Goal: Task Accomplishment & Management: Manage account settings

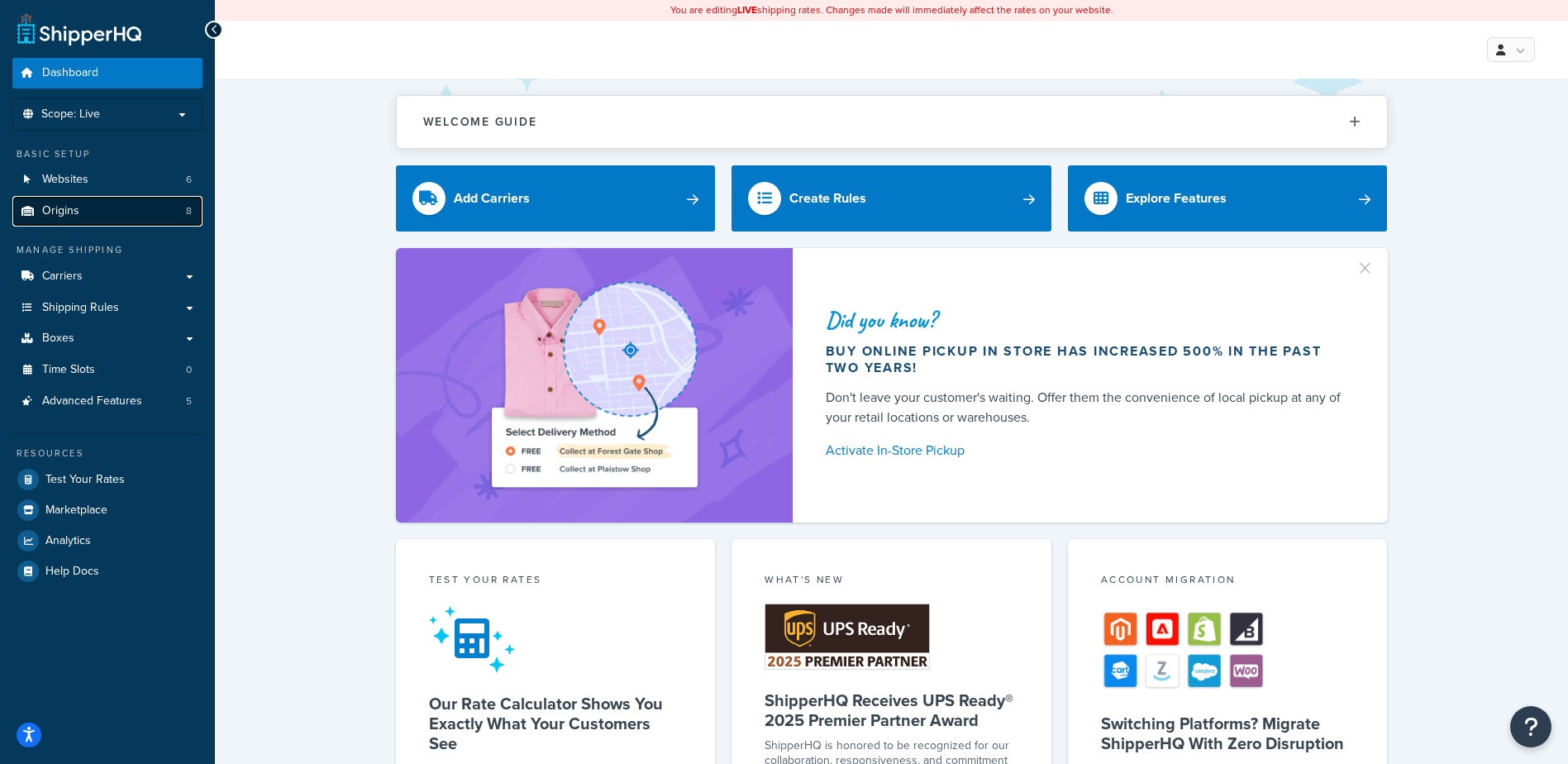
click at [77, 211] on span "Origins" at bounding box center [61, 211] width 38 height 14
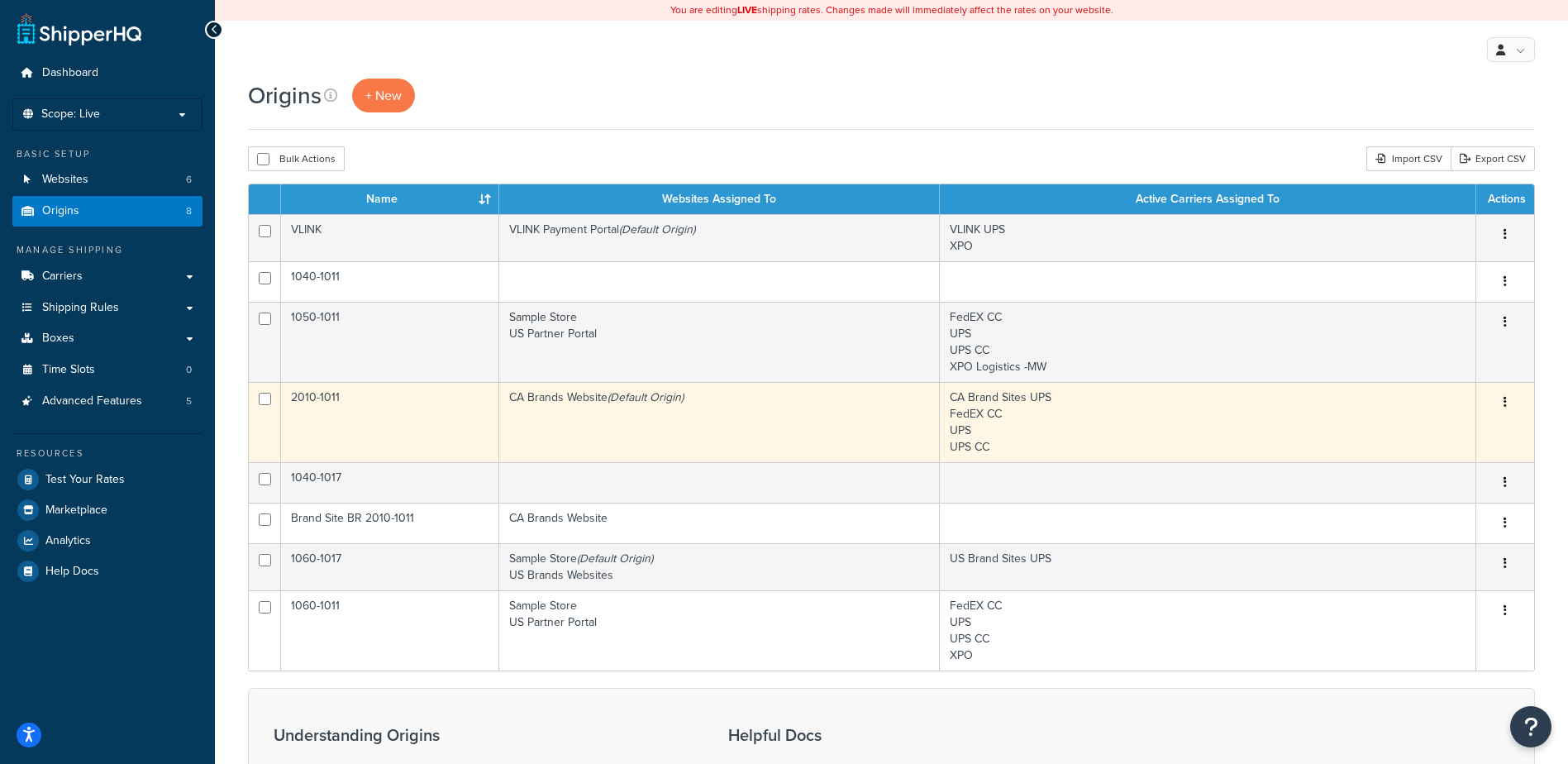
click at [1501, 404] on button "button" at bounding box center [1505, 403] width 23 height 27
click at [1473, 432] on link "Edit" at bounding box center [1450, 433] width 130 height 34
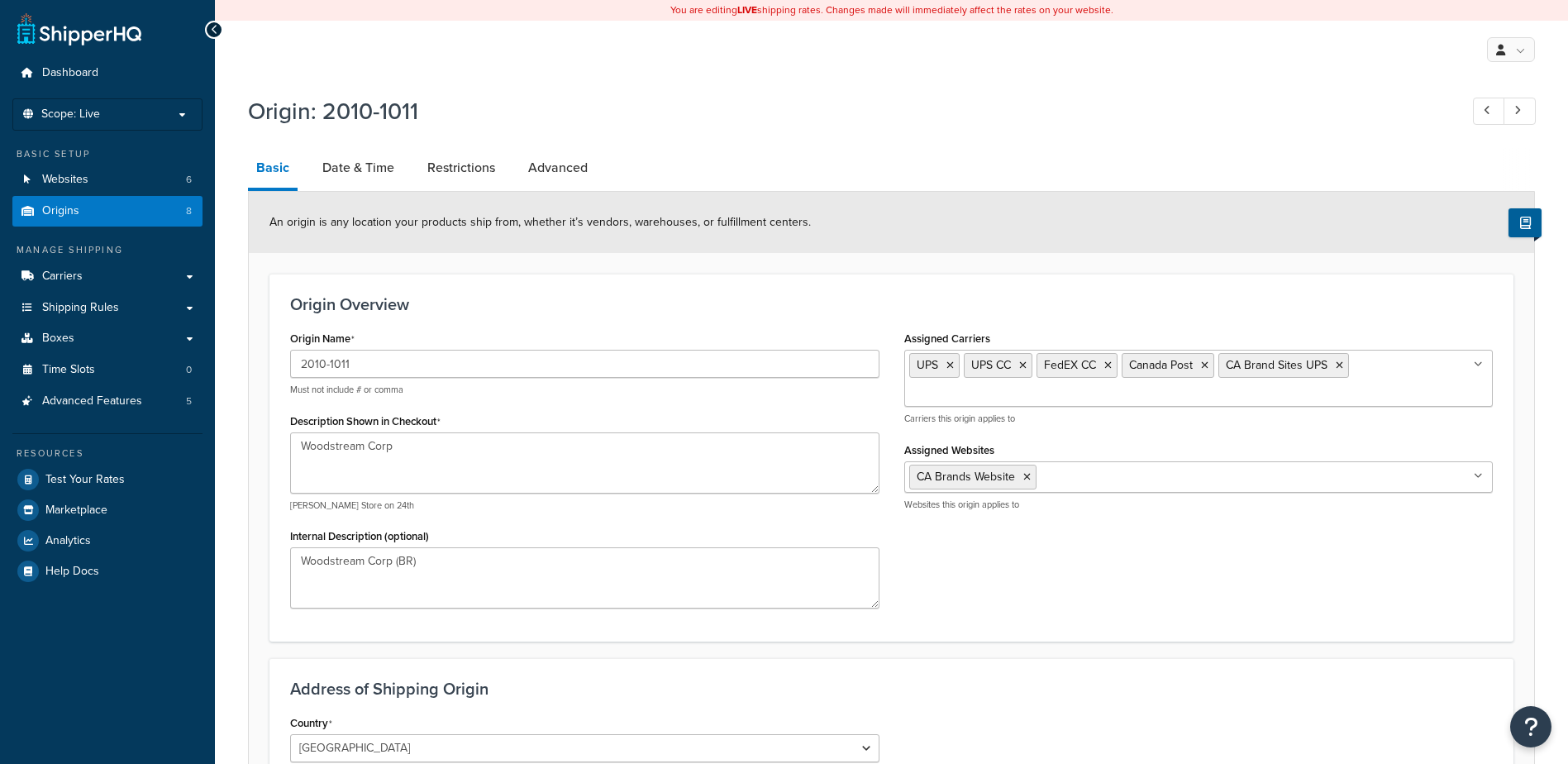
select select "1039"
select select "69"
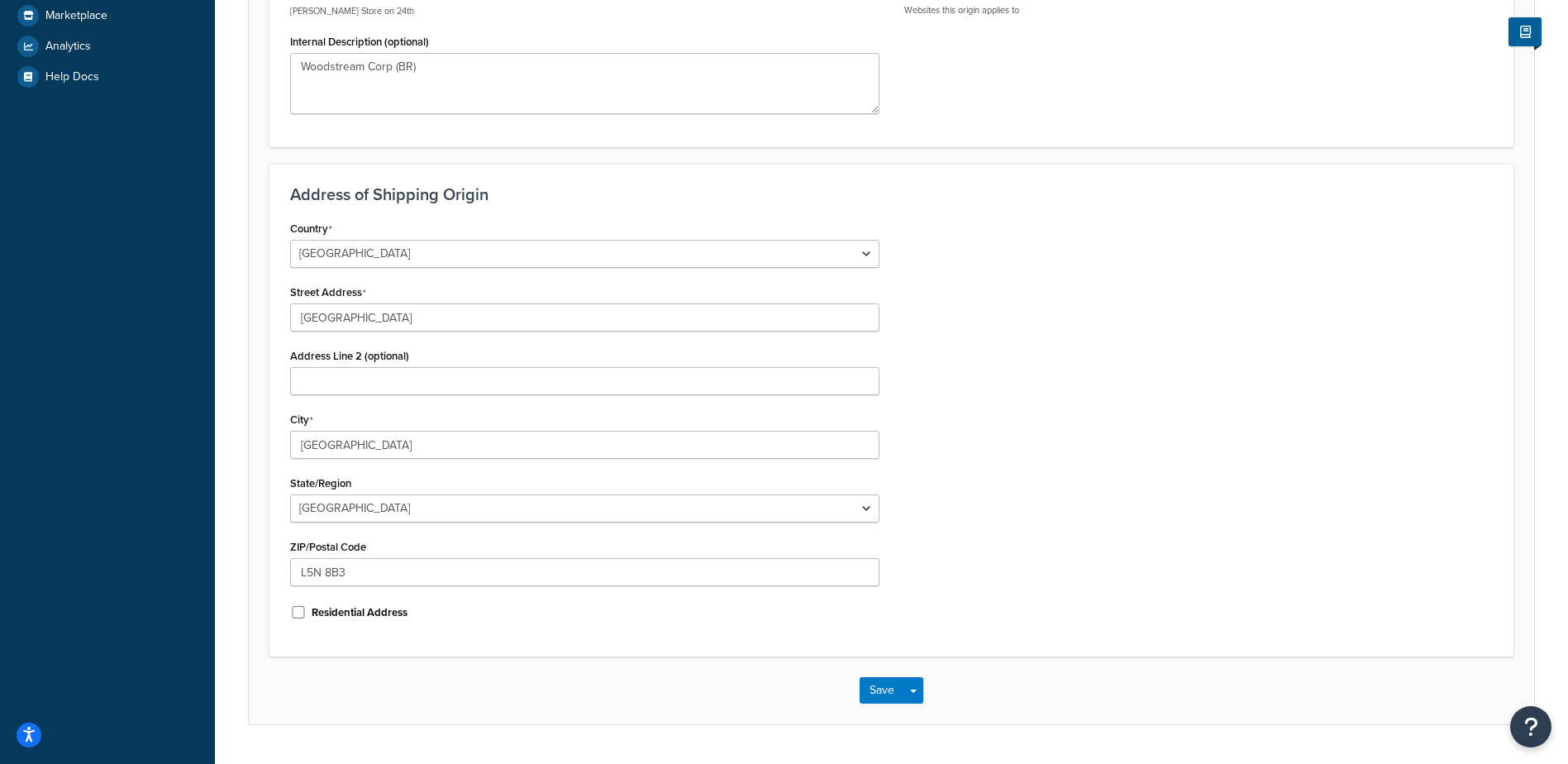
scroll to position [496, 0]
drag, startPoint x: 371, startPoint y: 569, endPoint x: 230, endPoint y: 563, distance: 141.1
click at [230, 563] on div "Origin: 2010-1011 Basic Date & Time Restrictions Advanced An origin is any loca…" at bounding box center [891, 177] width 1353 height 1173
drag, startPoint x: 378, startPoint y: 449, endPoint x: 96, endPoint y: 447, distance: 282.0
click at [96, 447] on div "Dashboard Scope: Live Basic Setup Websites 6 Origins 8 Manage Shipping Carriers…" at bounding box center [784, 155] width 1568 height 1302
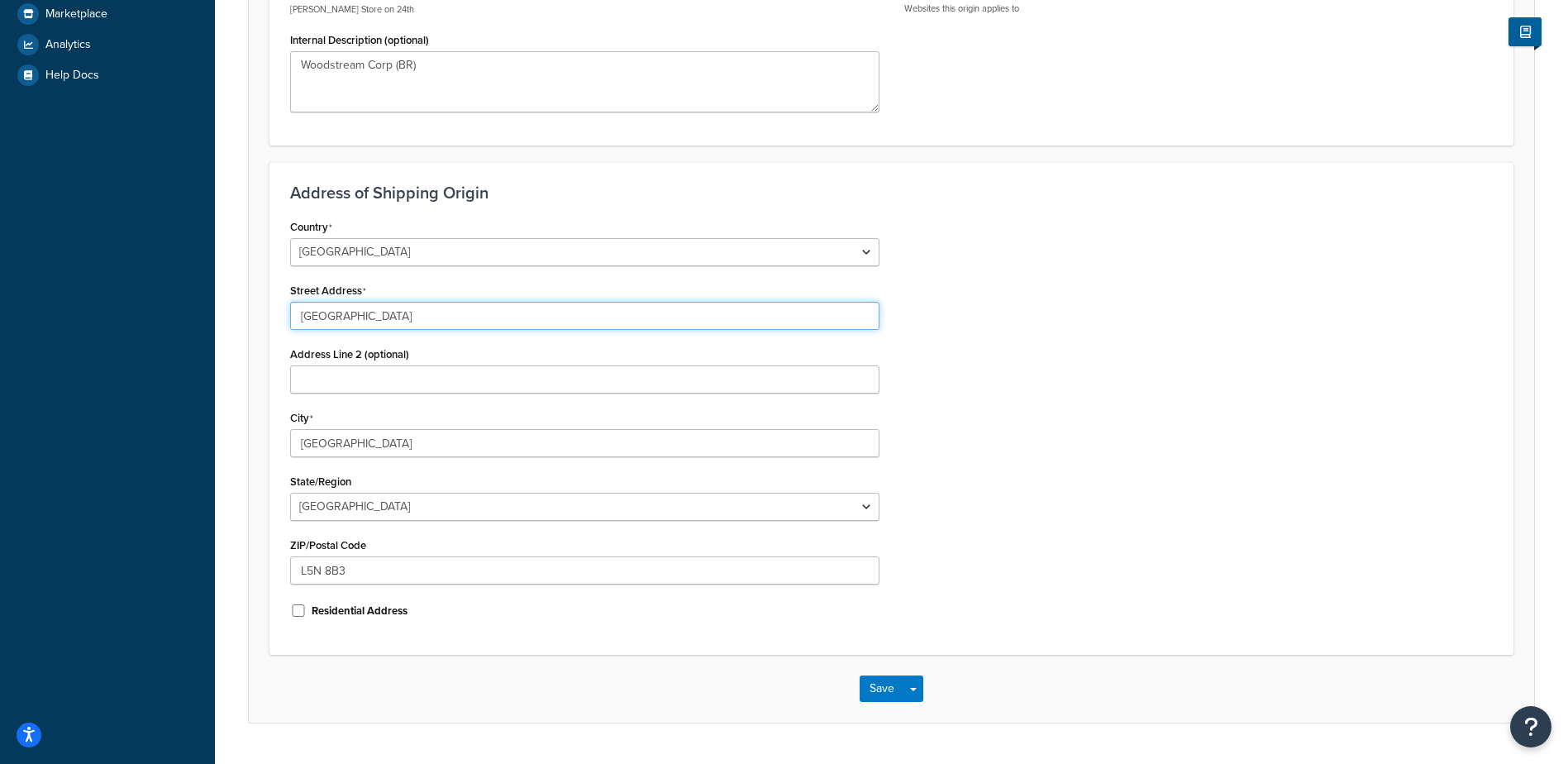
drag, startPoint x: 423, startPoint y: 323, endPoint x: 186, endPoint y: 328, distance: 237.1
click at [186, 328] on div "Dashboard Scope: Live Basic Setup Websites 6 Origins 8 Manage Shipping Carriers…" at bounding box center [784, 155] width 1568 height 1302
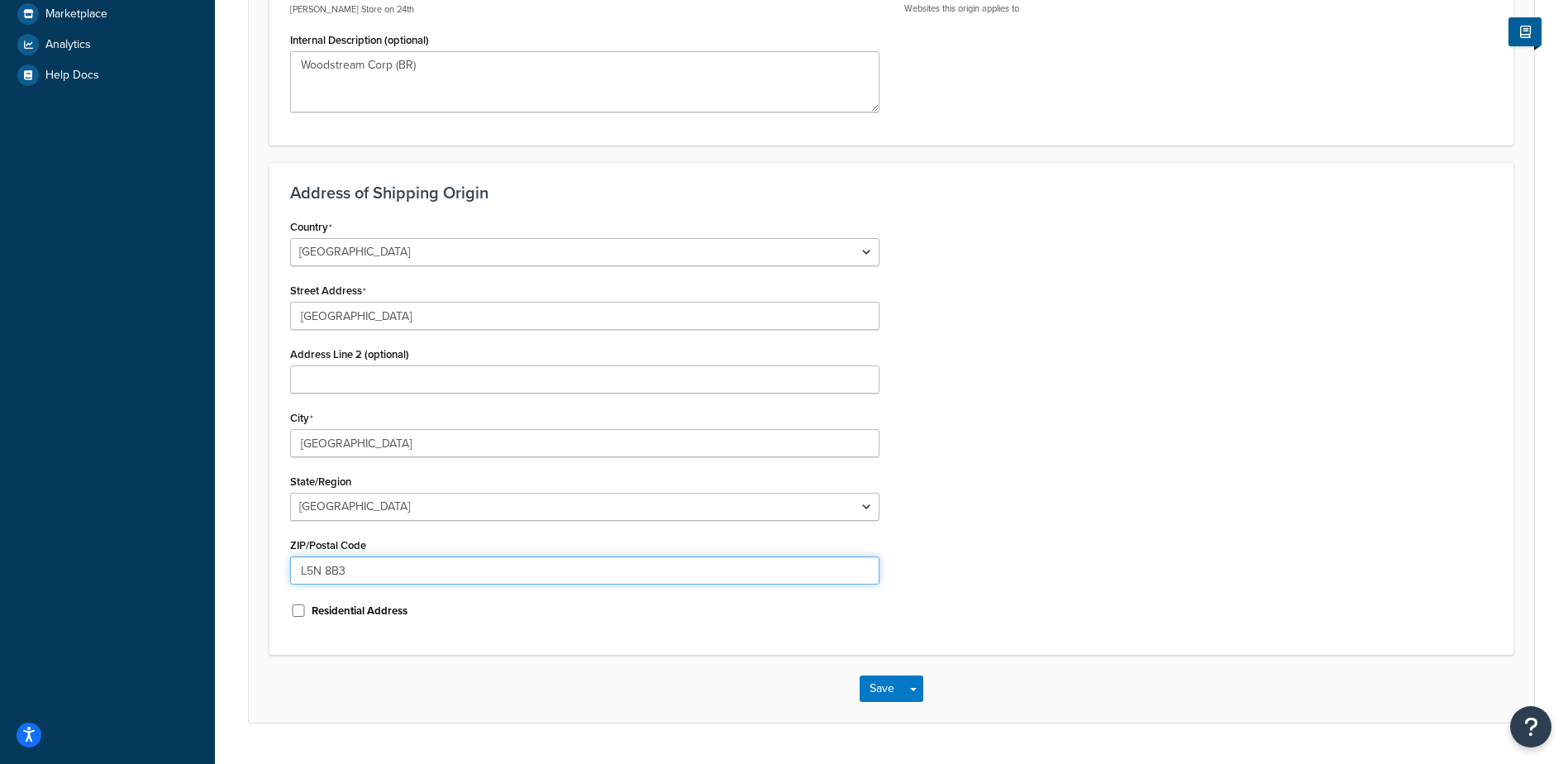
drag, startPoint x: 386, startPoint y: 575, endPoint x: 202, endPoint y: 575, distance: 184.0
click at [202, 575] on div "Dashboard Scope: Live Basic Setup Websites 6 Origins 8 Manage Shipping Carriers…" at bounding box center [784, 155] width 1568 height 1302
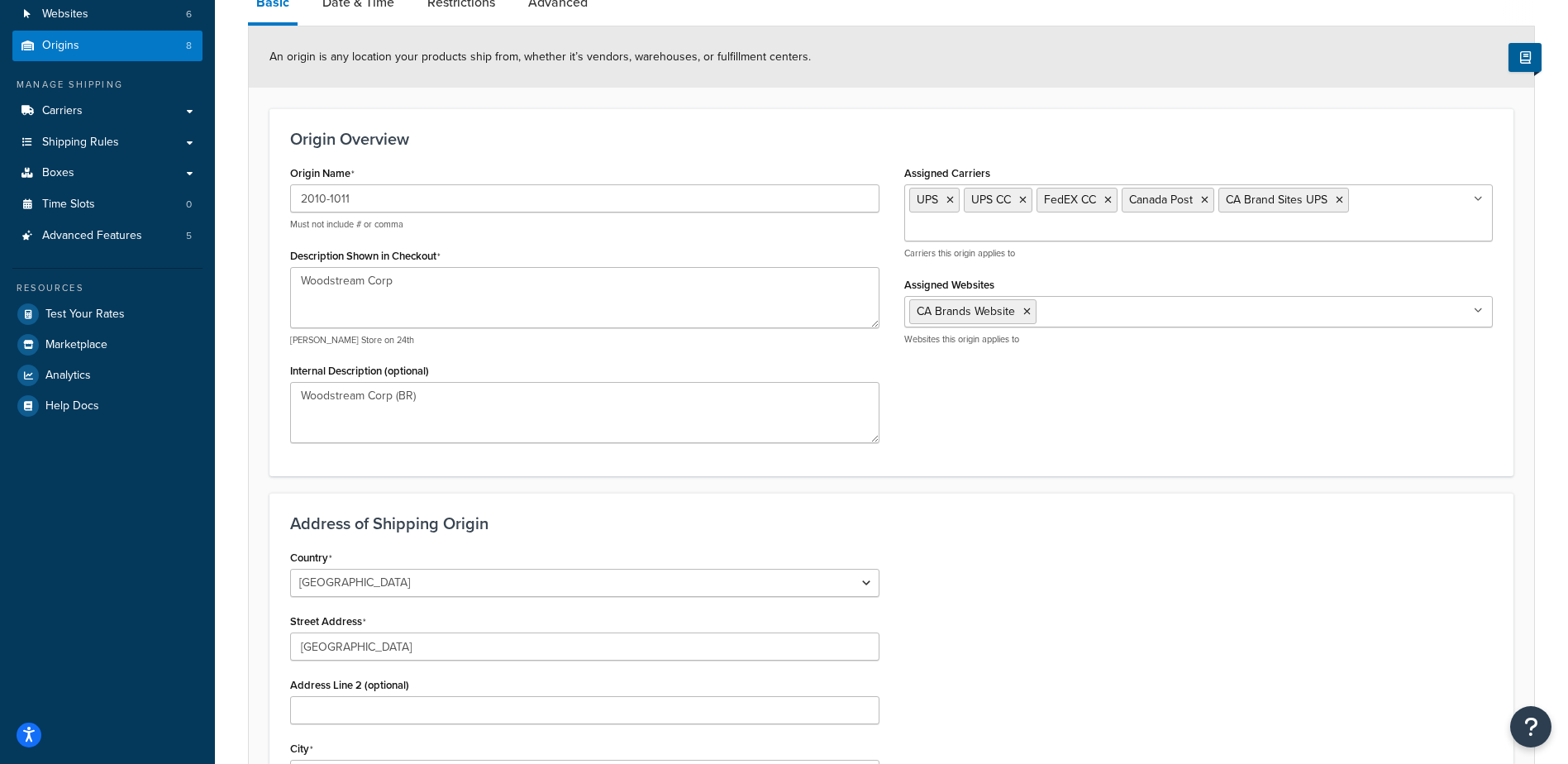
scroll to position [0, 0]
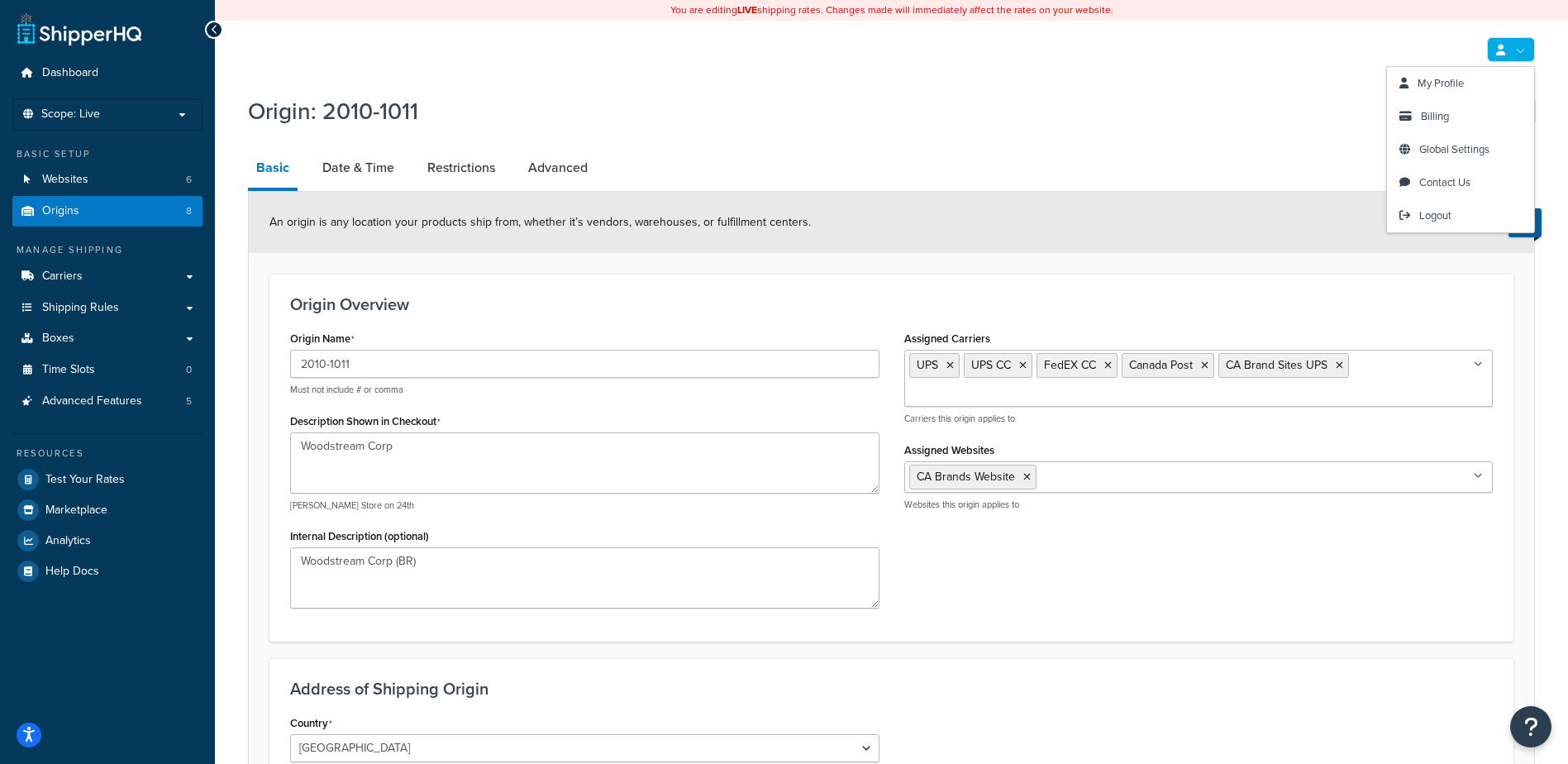
click at [1515, 47] on link at bounding box center [1511, 50] width 48 height 25
drag, startPoint x: 1437, startPoint y: 216, endPoint x: 1441, endPoint y: 153, distance: 63.1
click at [1438, 216] on span "Logout" at bounding box center [1435, 215] width 32 height 16
